Goal: Task Accomplishment & Management: Use online tool/utility

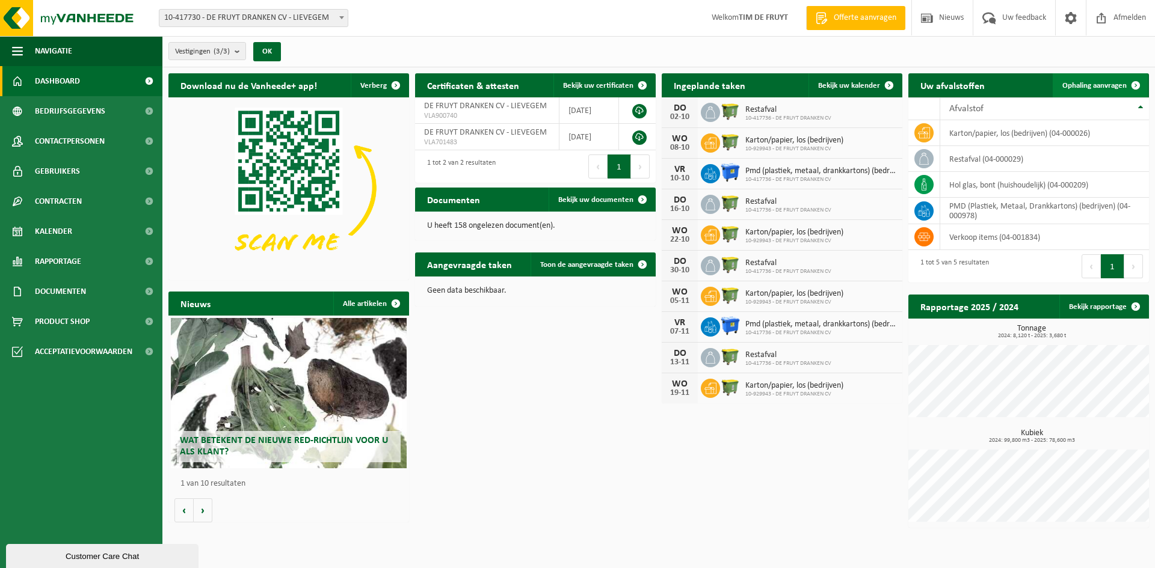
click at [1123, 94] on span at bounding box center [1135, 85] width 24 height 24
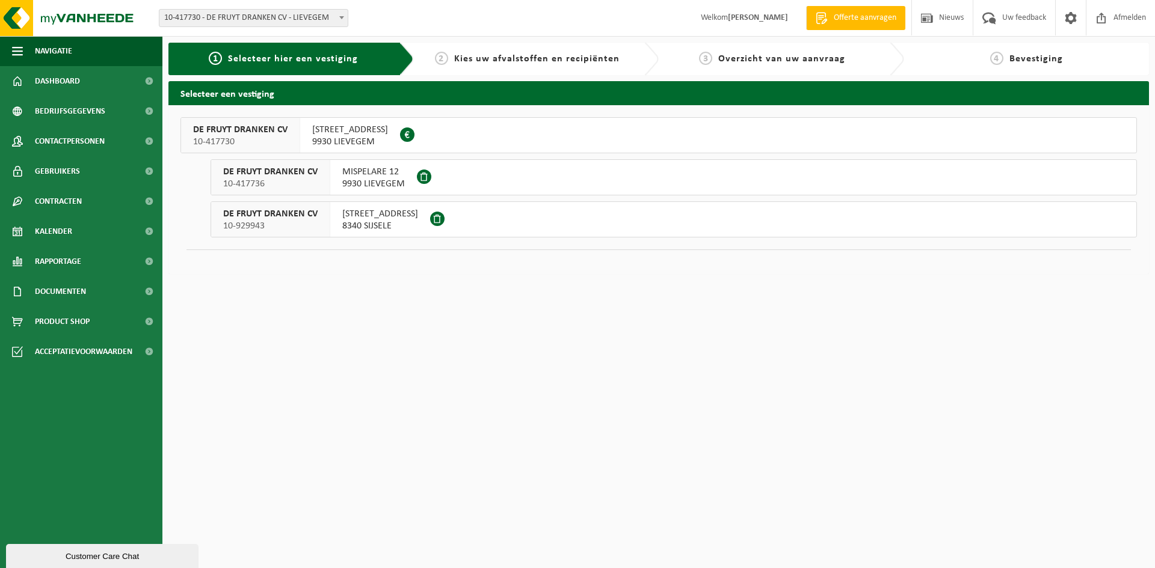
click at [435, 176] on button "DE FRUYT DRANKEN CV 10-417736 MISPELARE 12 9930 LIEVEGEM" at bounding box center [673, 177] width 926 height 36
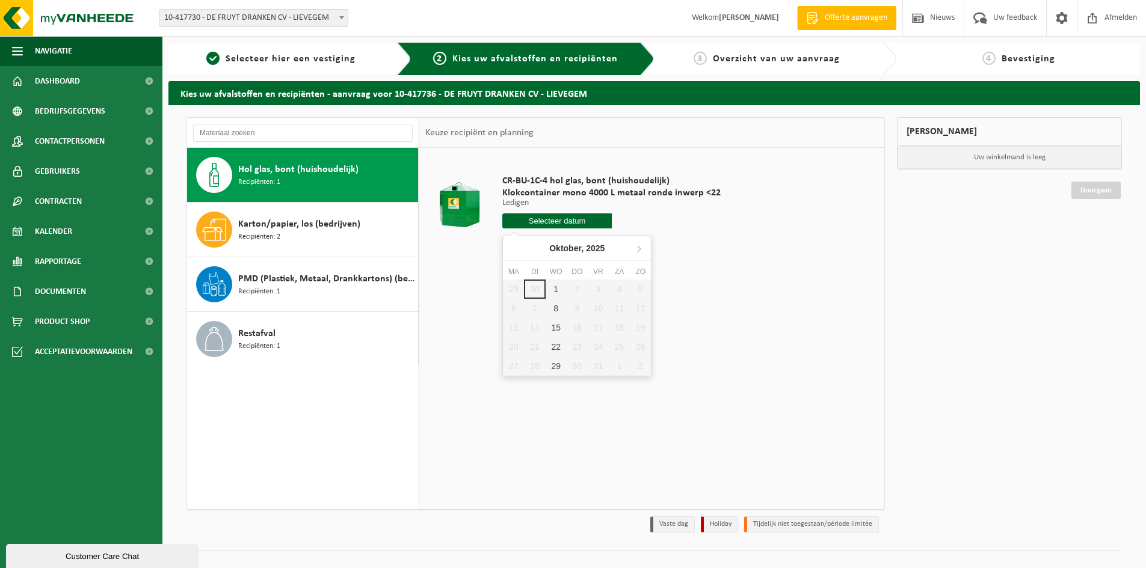
click at [536, 221] on input "text" at bounding box center [556, 220] width 109 height 15
click at [554, 287] on div "1" at bounding box center [555, 289] width 21 height 19
type input "Van [DATE]"
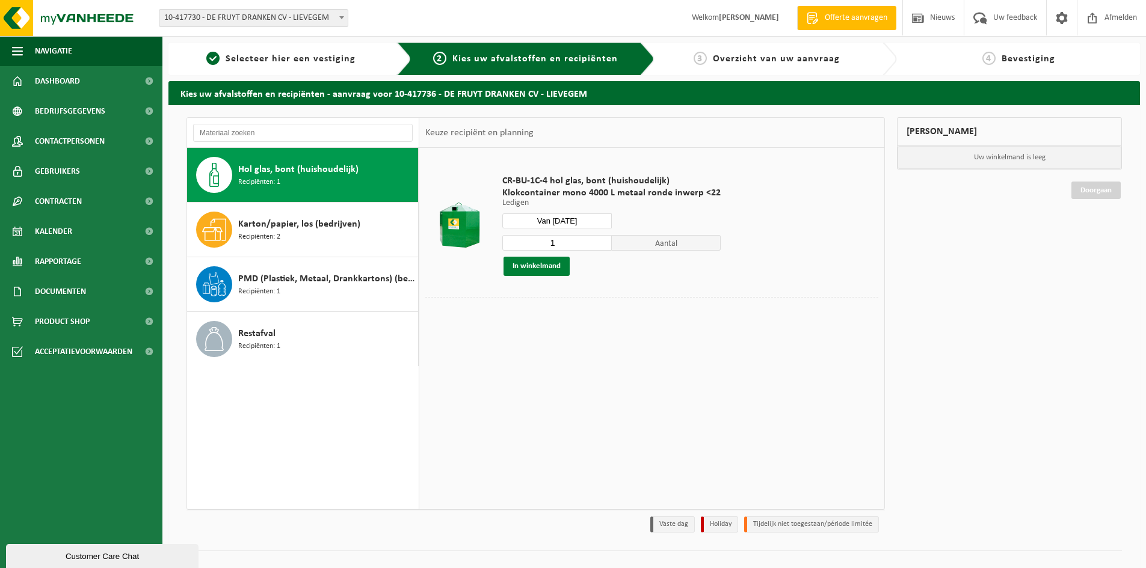
click at [544, 272] on button "In winkelmand" at bounding box center [536, 266] width 66 height 19
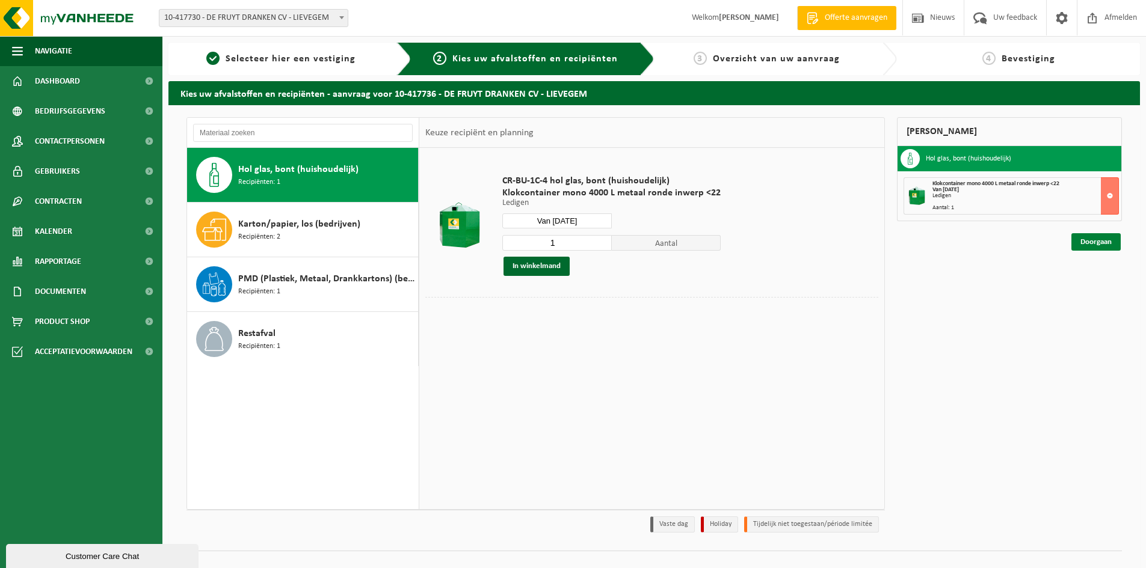
click at [1098, 235] on link "Doorgaan" at bounding box center [1095, 241] width 49 height 17
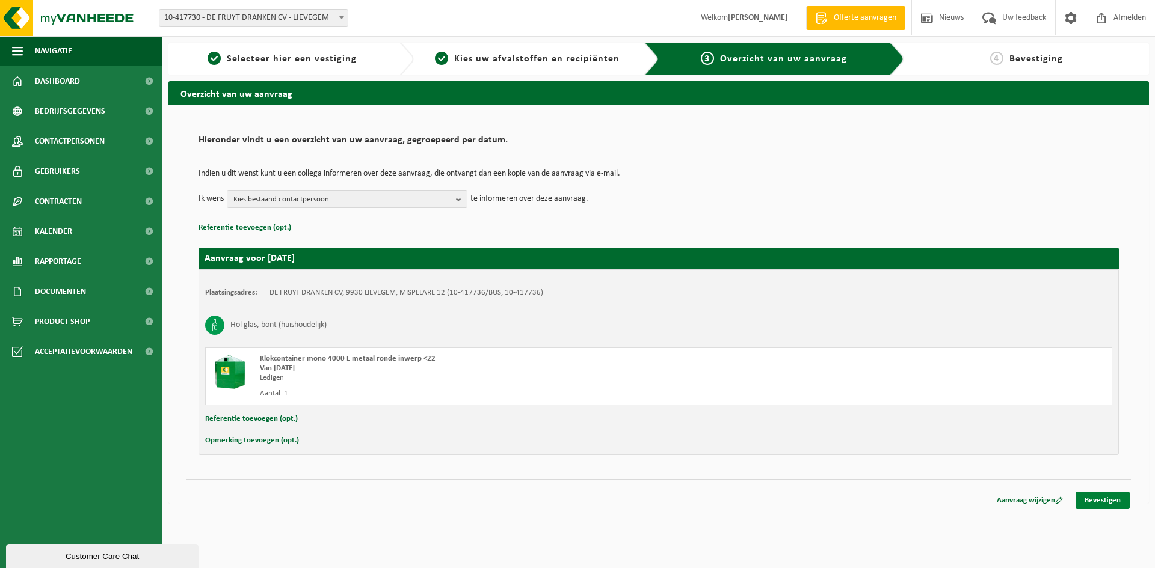
click at [1092, 504] on link "Bevestigen" at bounding box center [1102, 500] width 54 height 17
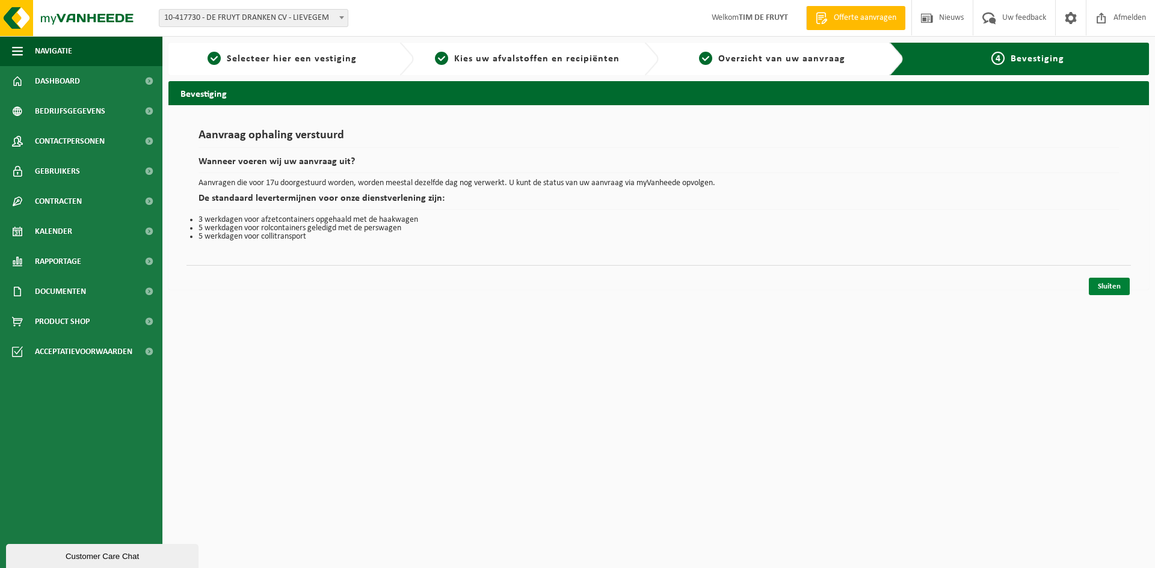
click at [1118, 285] on link "Sluiten" at bounding box center [1108, 286] width 41 height 17
